Goal: Register for event/course

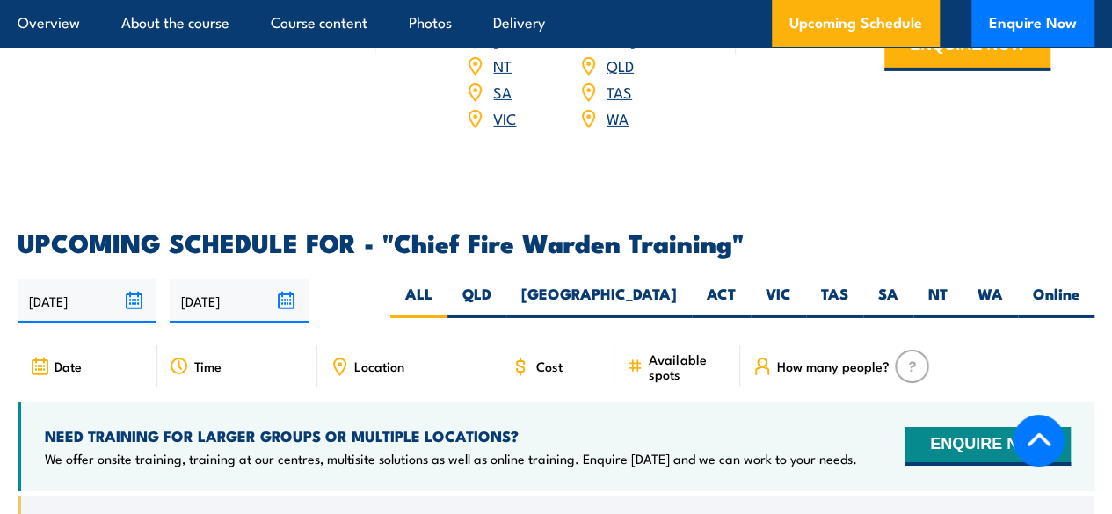
scroll to position [2887, 0]
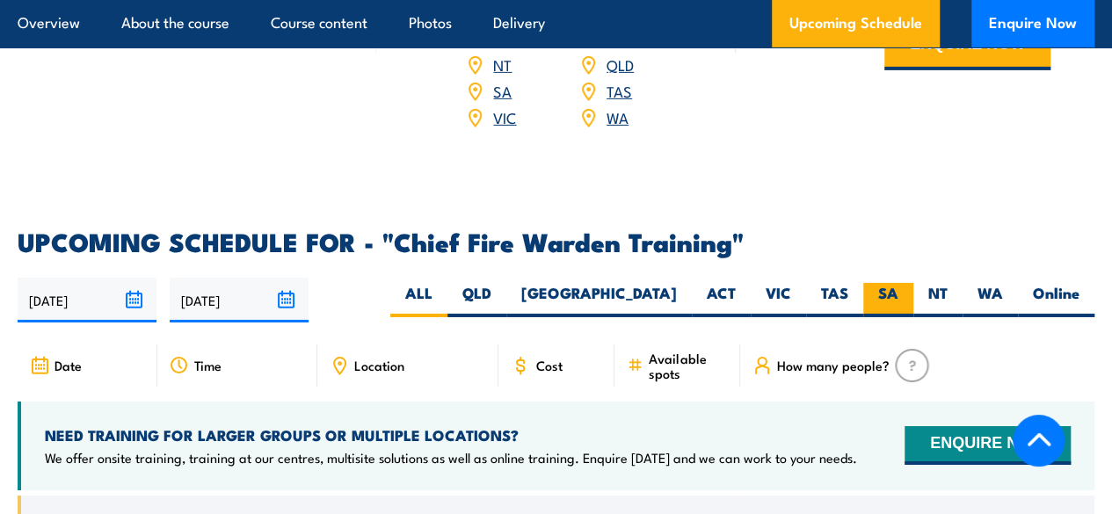
click at [875, 309] on label "SA" at bounding box center [888, 300] width 50 height 34
click at [898, 294] on input "SA" at bounding box center [903, 288] width 11 height 11
radio input "true"
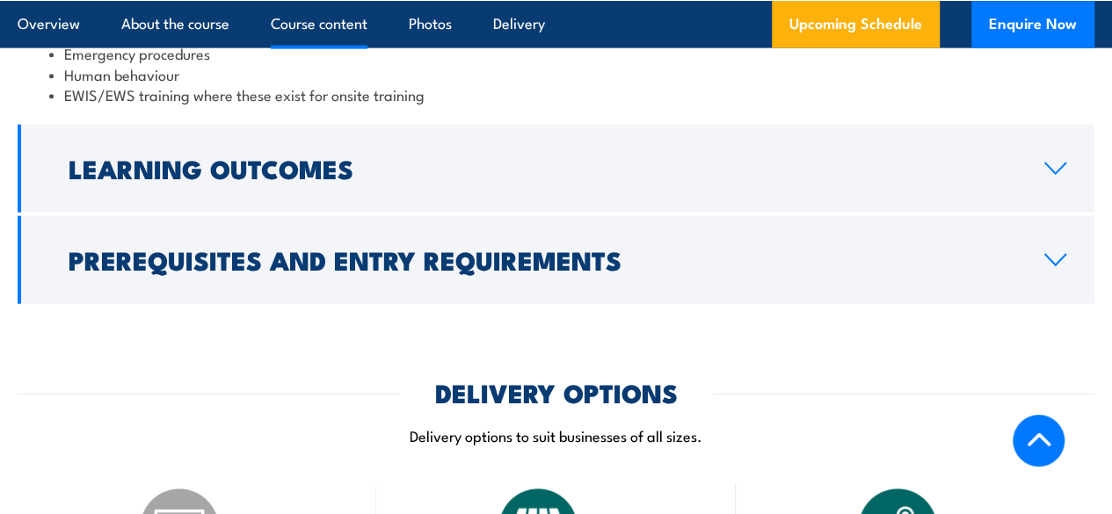
scroll to position [2034, 0]
